Goal: Check status: Check status

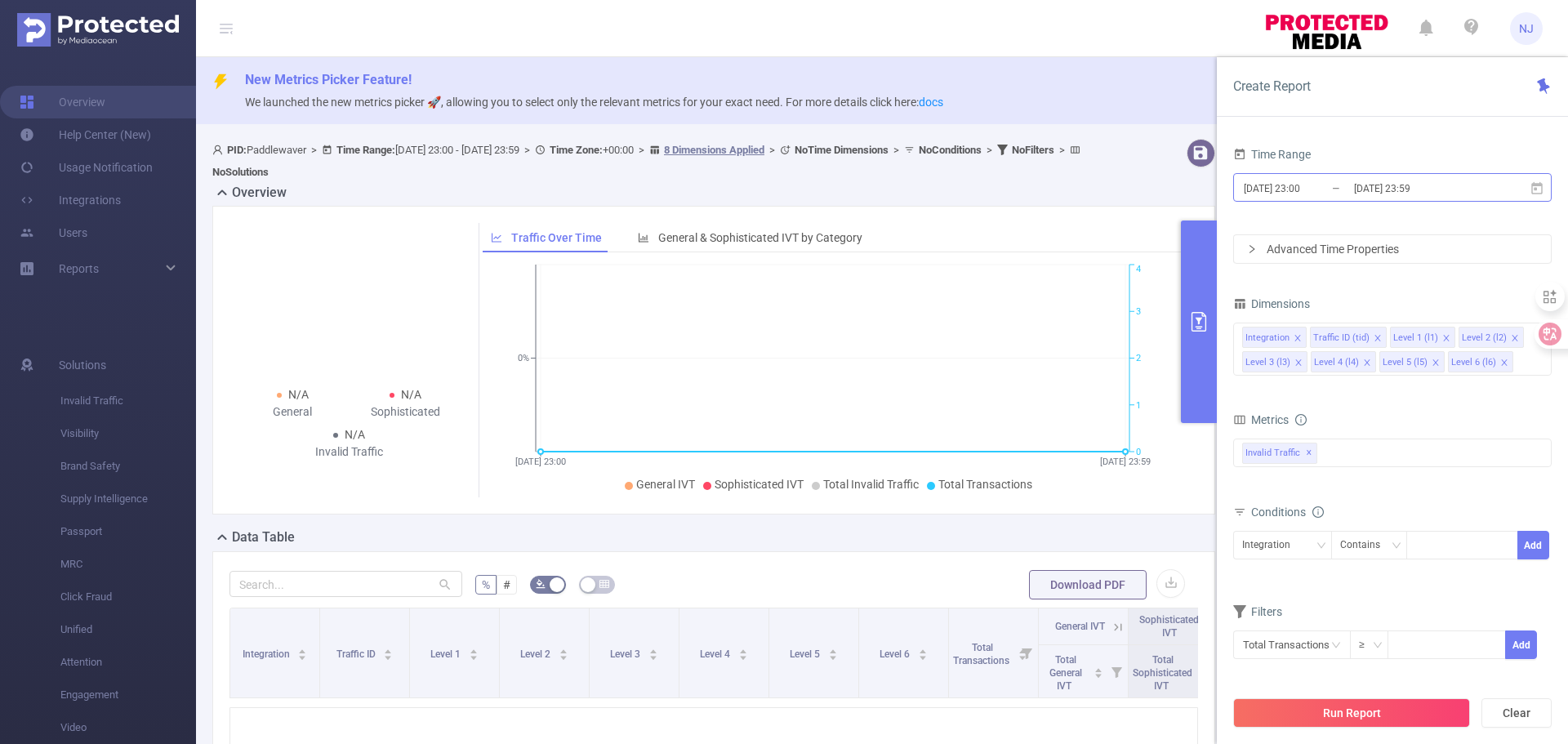
click at [1298, 185] on input "[DATE] 23:00" at bounding box center [1308, 188] width 132 height 23
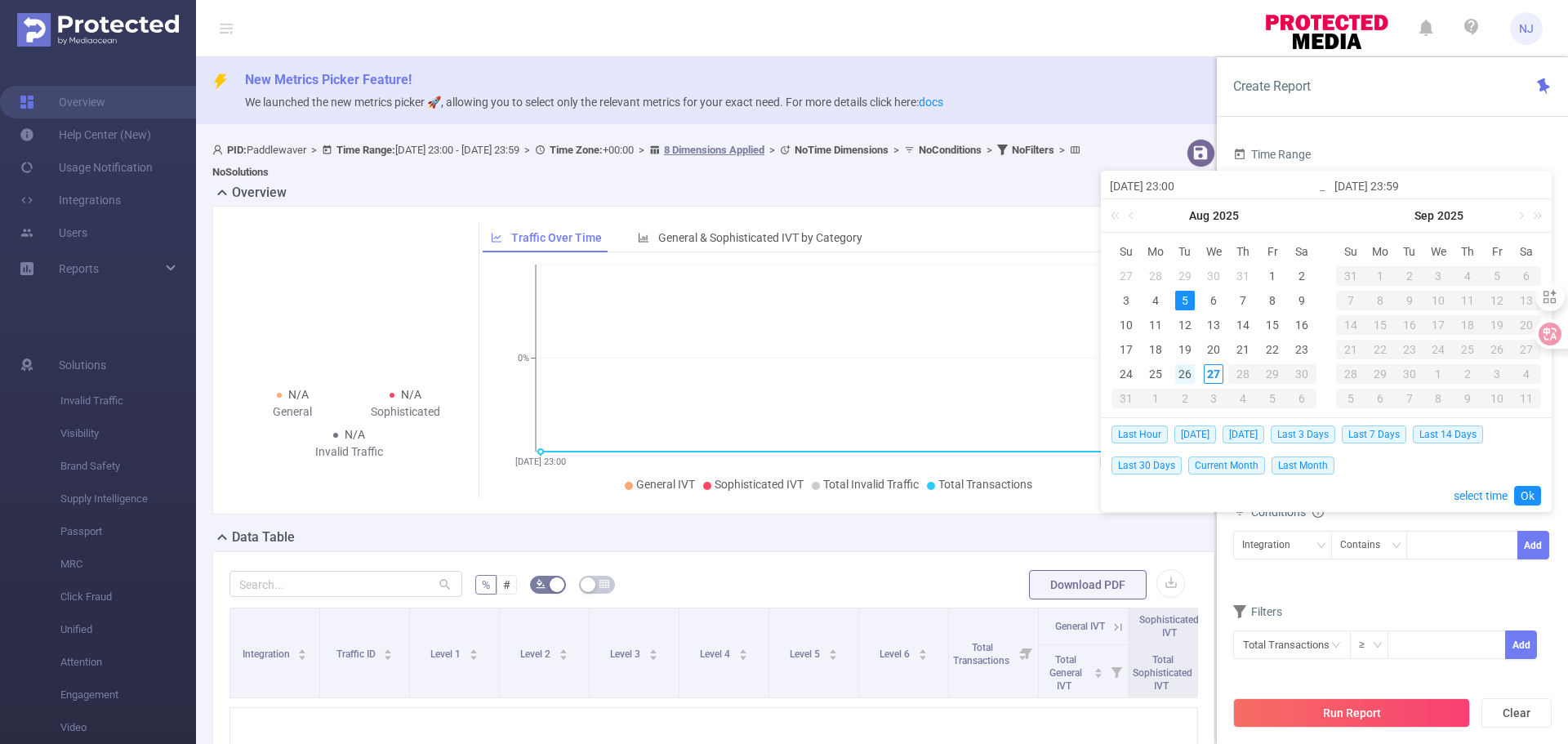
click at [1176, 378] on div "26" at bounding box center [1185, 374] width 20 height 20
click at [1177, 376] on div "26" at bounding box center [1185, 374] width 20 height 20
type input "[DATE] 23:00"
type input "[DATE] 23:59"
type input "[DATE] 23:00"
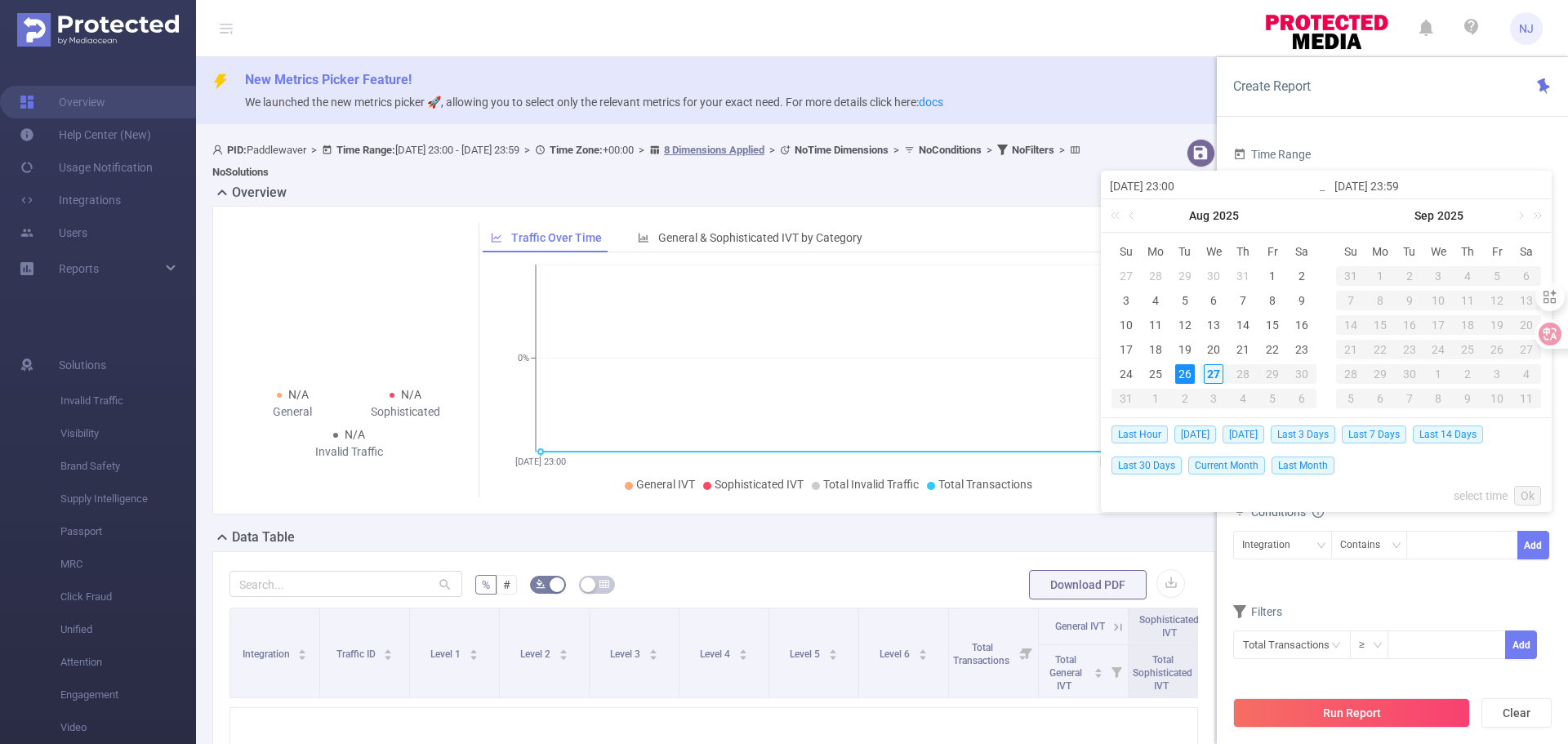
type input "[DATE] 23:59"
click at [1466, 498] on link "select time" at bounding box center [1480, 496] width 54 height 31
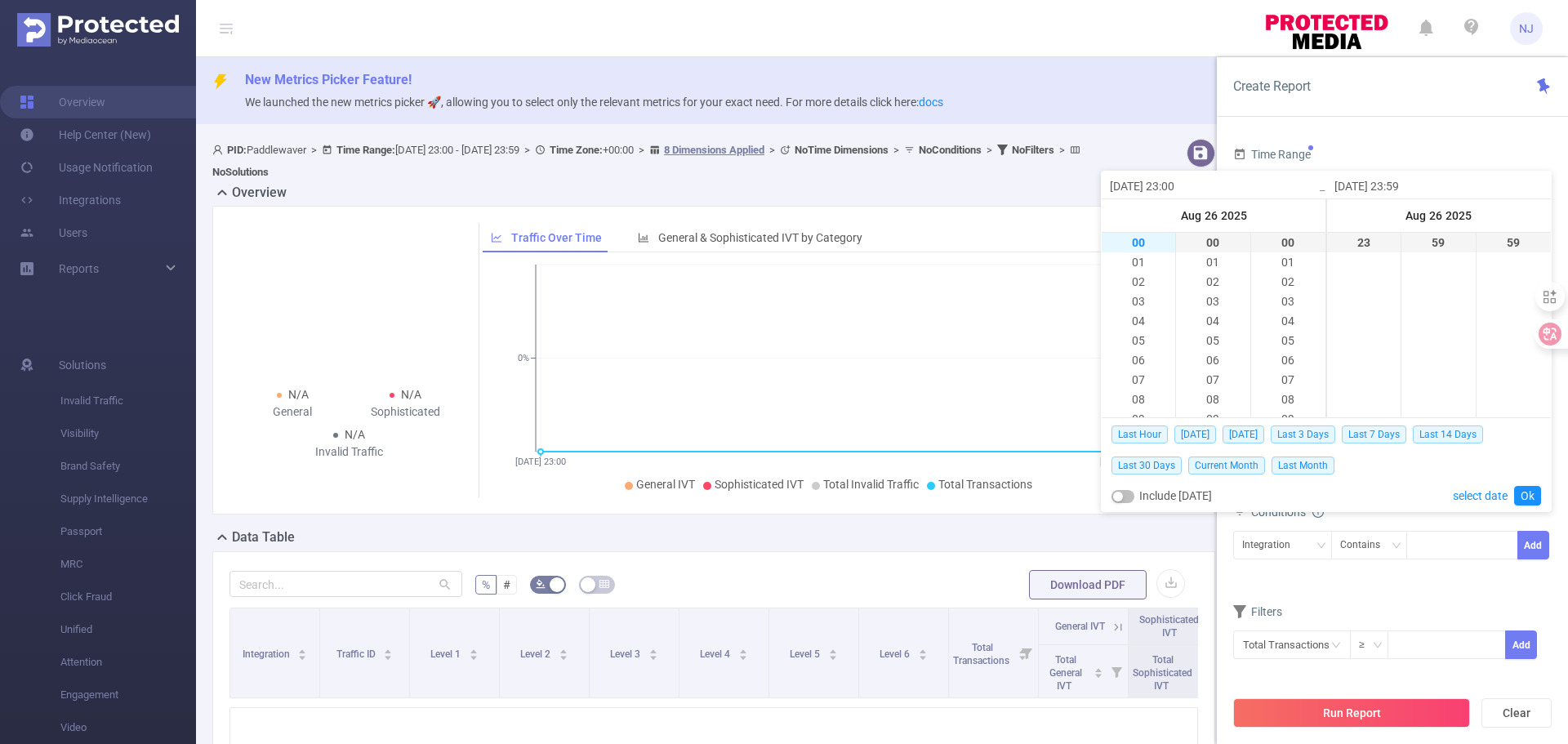
click at [1151, 241] on li "00" at bounding box center [1137, 243] width 73 height 20
type input "[DATE] 00:00"
click at [1527, 498] on link "Ok" at bounding box center [1528, 495] width 27 height 20
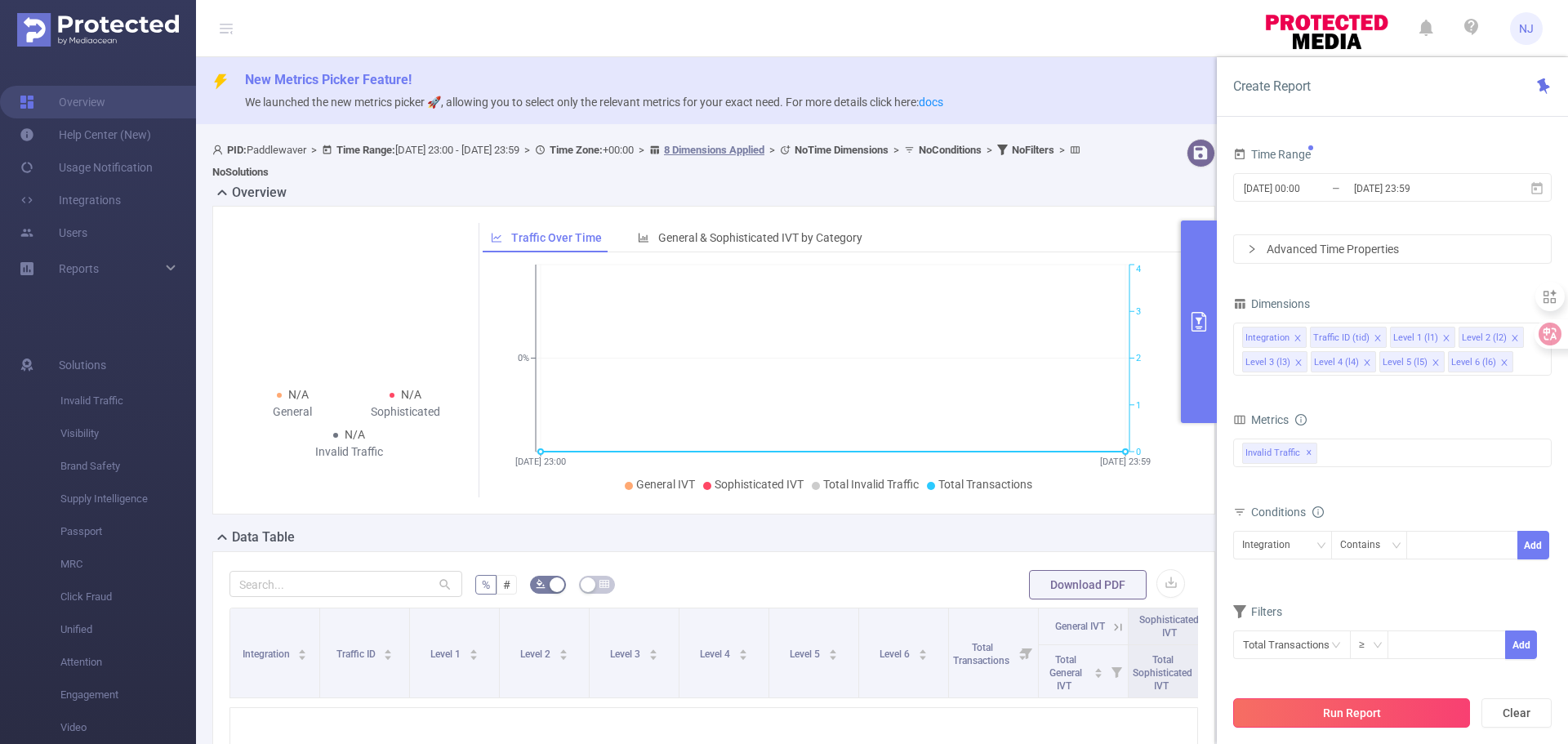
click at [1394, 726] on button "Run Report" at bounding box center [1352, 713] width 237 height 29
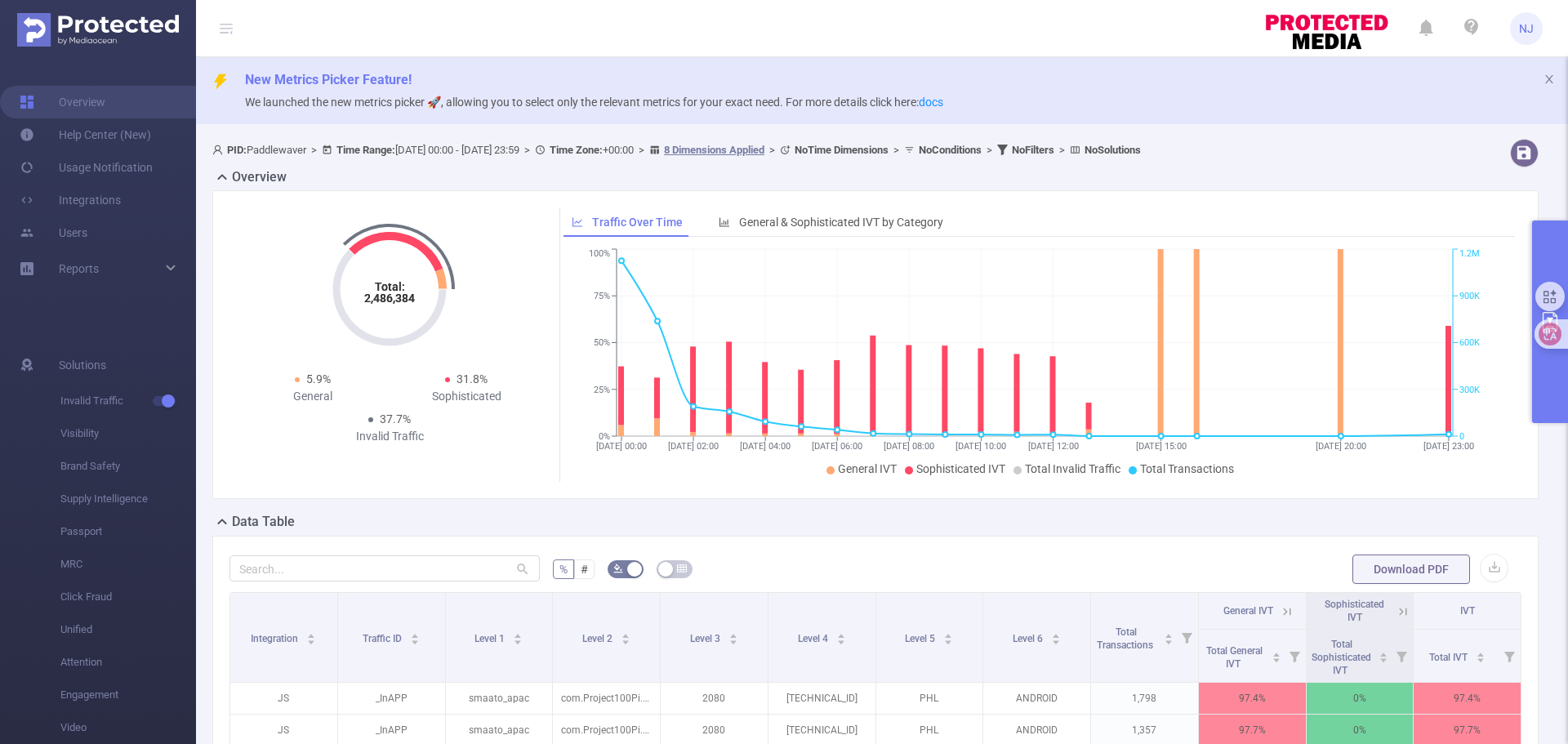
click at [1546, 377] on button "primary" at bounding box center [1549, 321] width 36 height 203
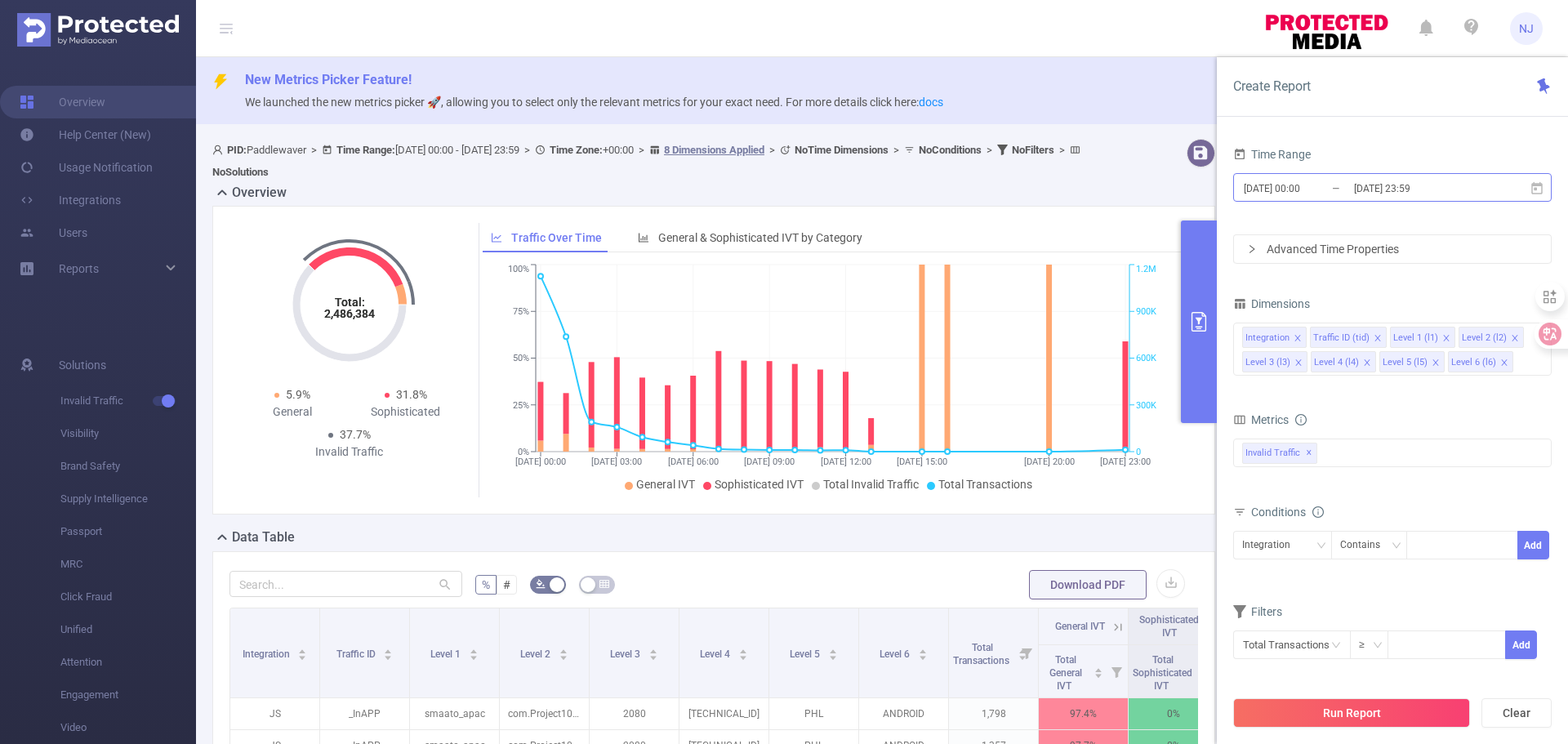
click at [1321, 190] on input "[DATE] 00:00" at bounding box center [1308, 188] width 132 height 23
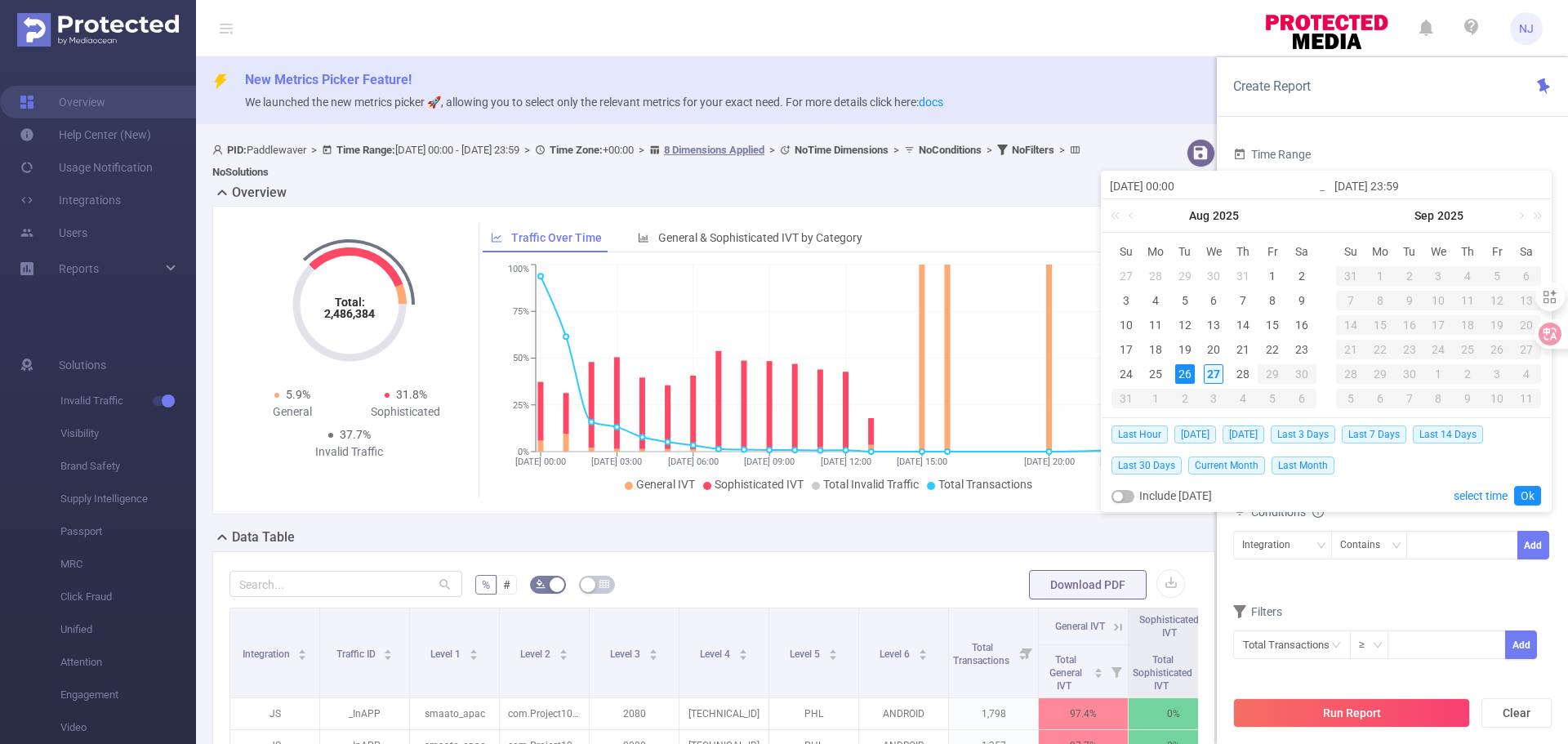
click at [1221, 373] on div "27" at bounding box center [1214, 374] width 20 height 20
type input "[DATE] 00:00"
type input "[DATE] 23:59"
type input "[DATE] 00:00"
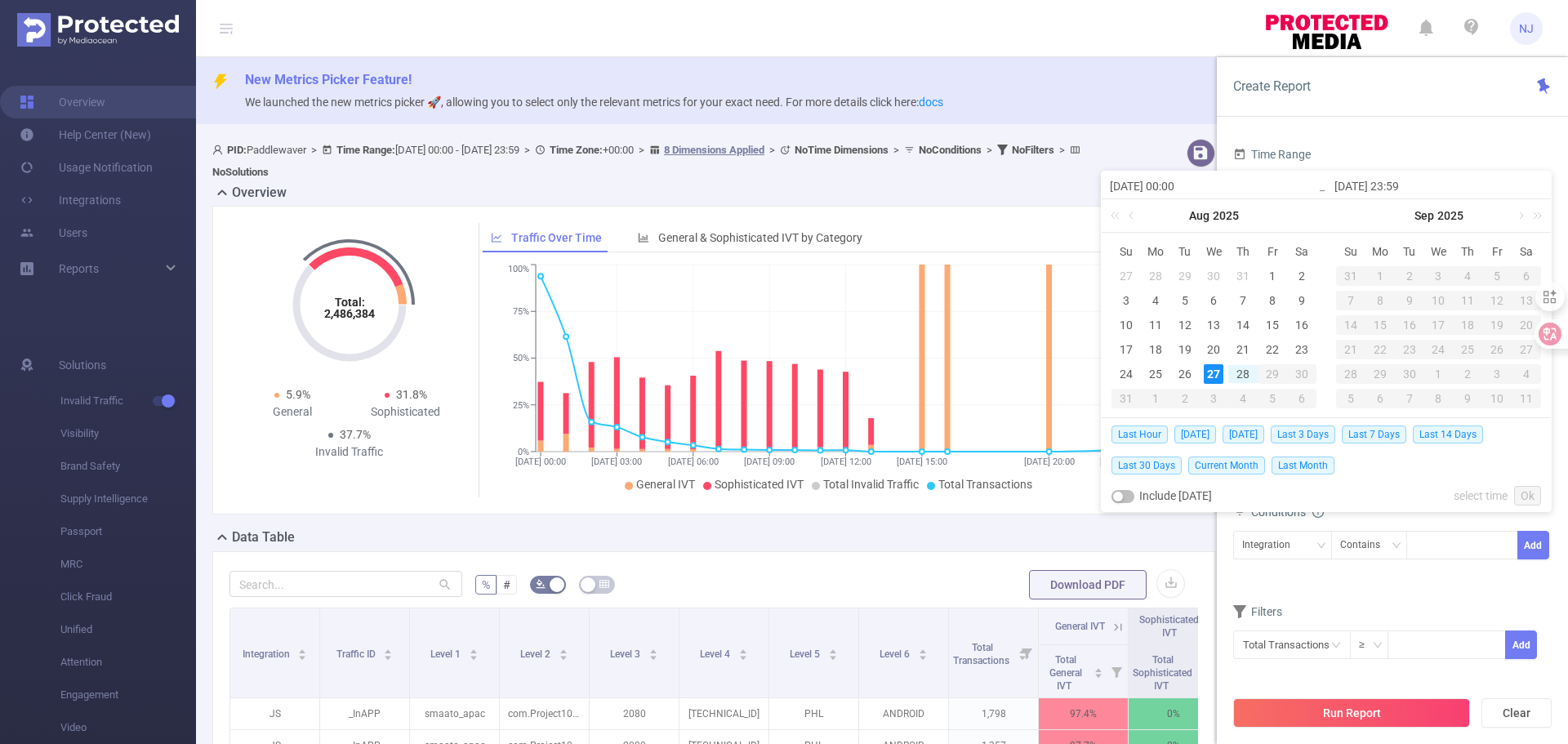
type input "[DATE] 23:59"
click at [1467, 498] on link "select time" at bounding box center [1480, 496] width 54 height 31
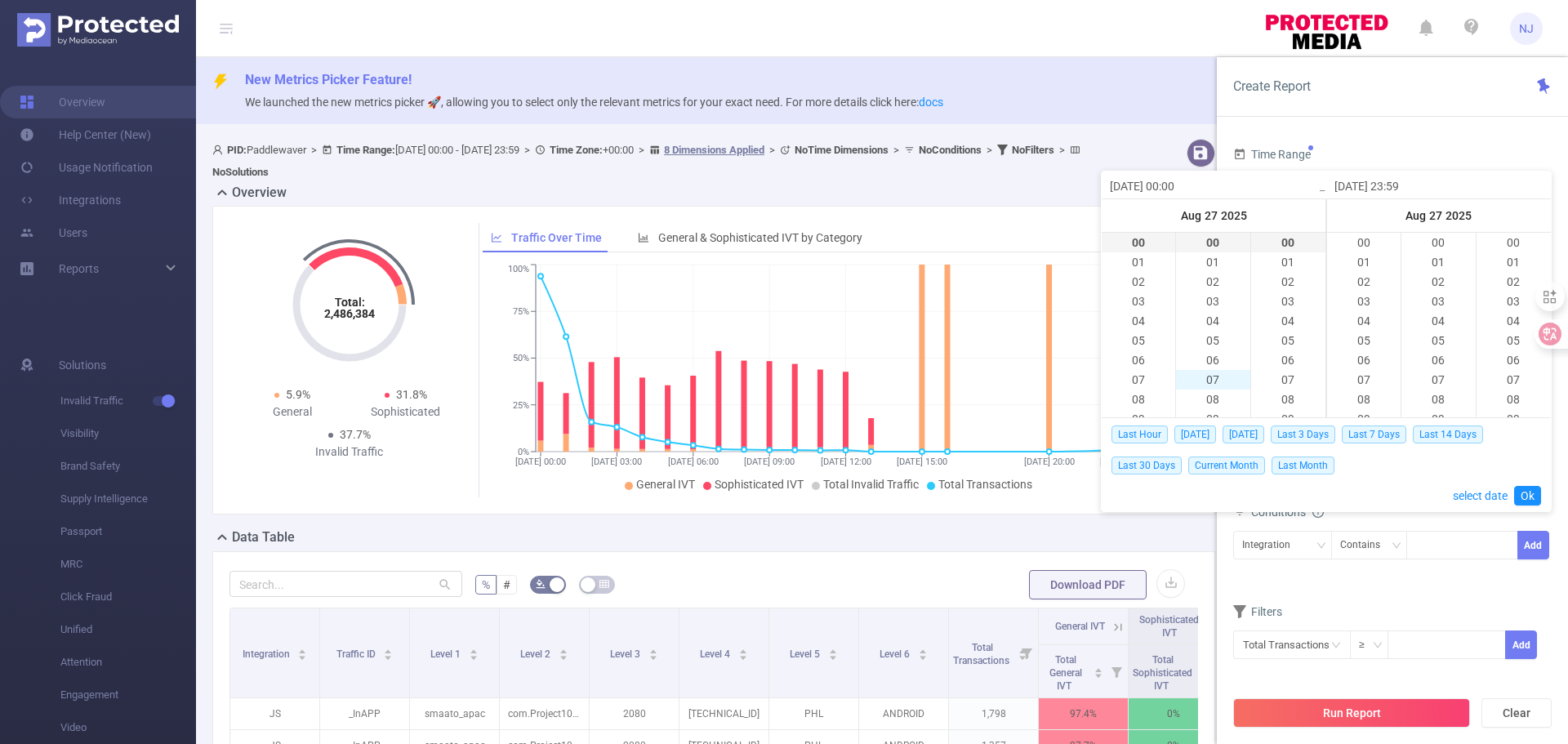
scroll to position [1156, 0]
click at [1141, 240] on li "00" at bounding box center [1137, 243] width 73 height 20
click at [1529, 495] on link "Ok" at bounding box center [1528, 495] width 27 height 20
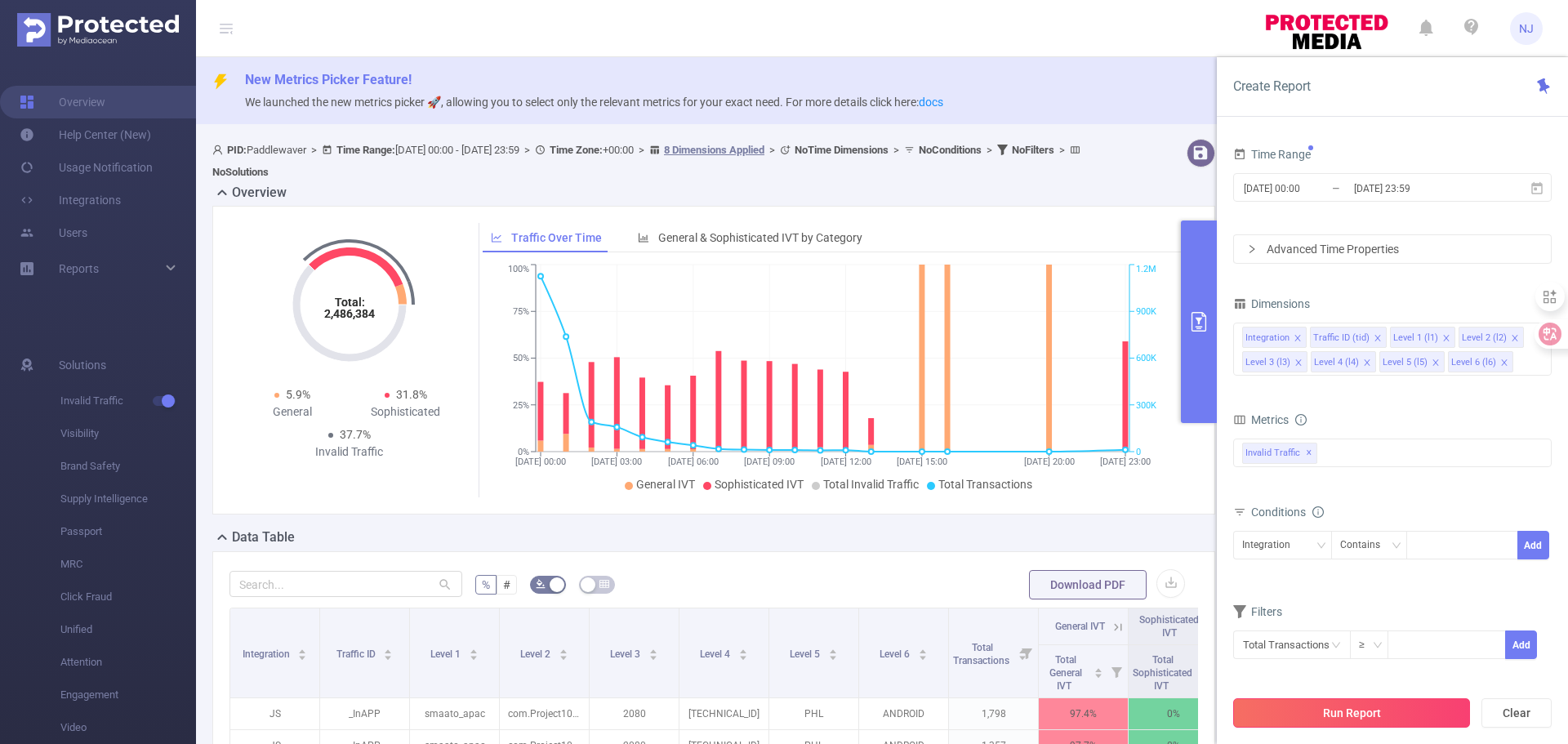
click at [1382, 722] on button "Run Report" at bounding box center [1352, 713] width 237 height 29
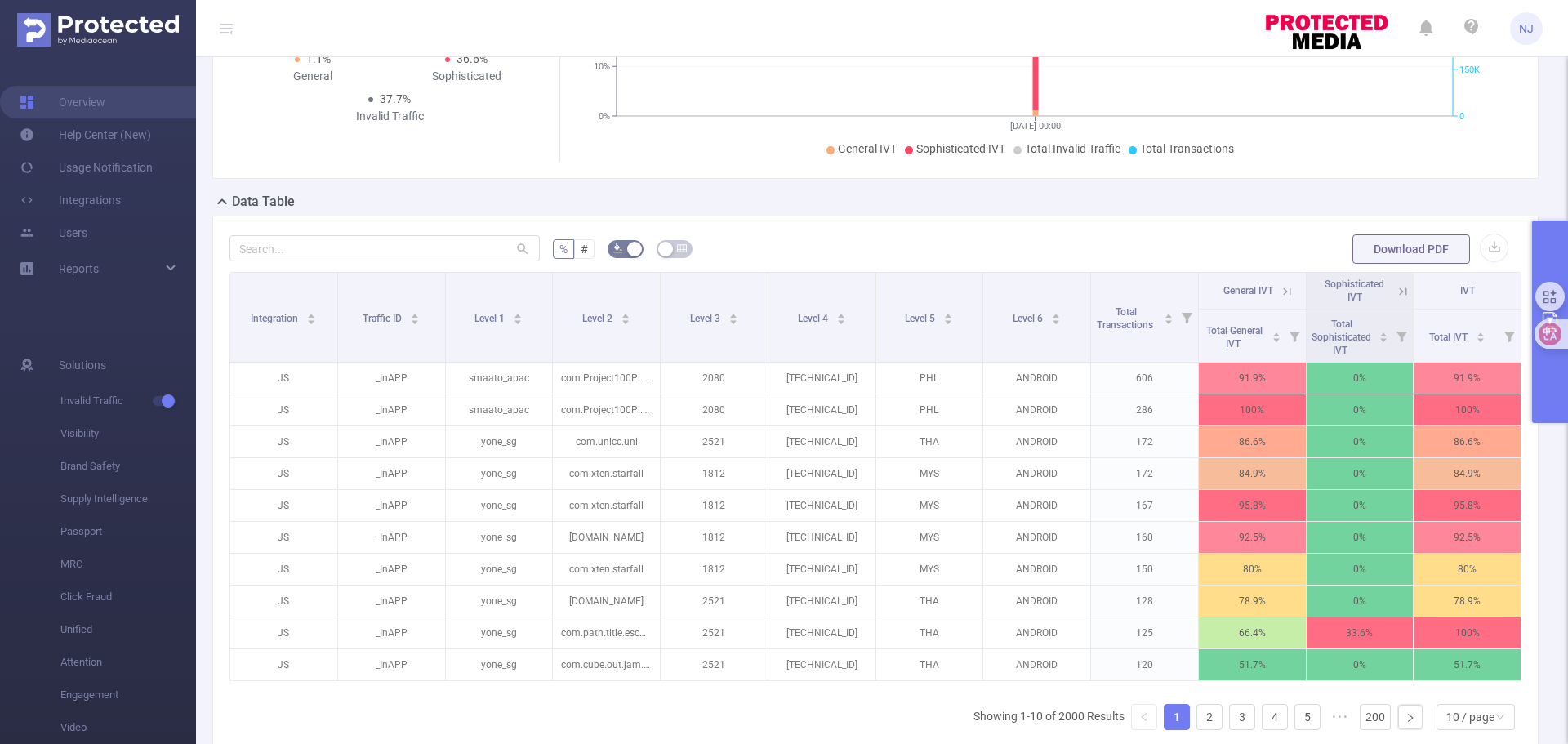
scroll to position [327, 0]
